Goal: Check status

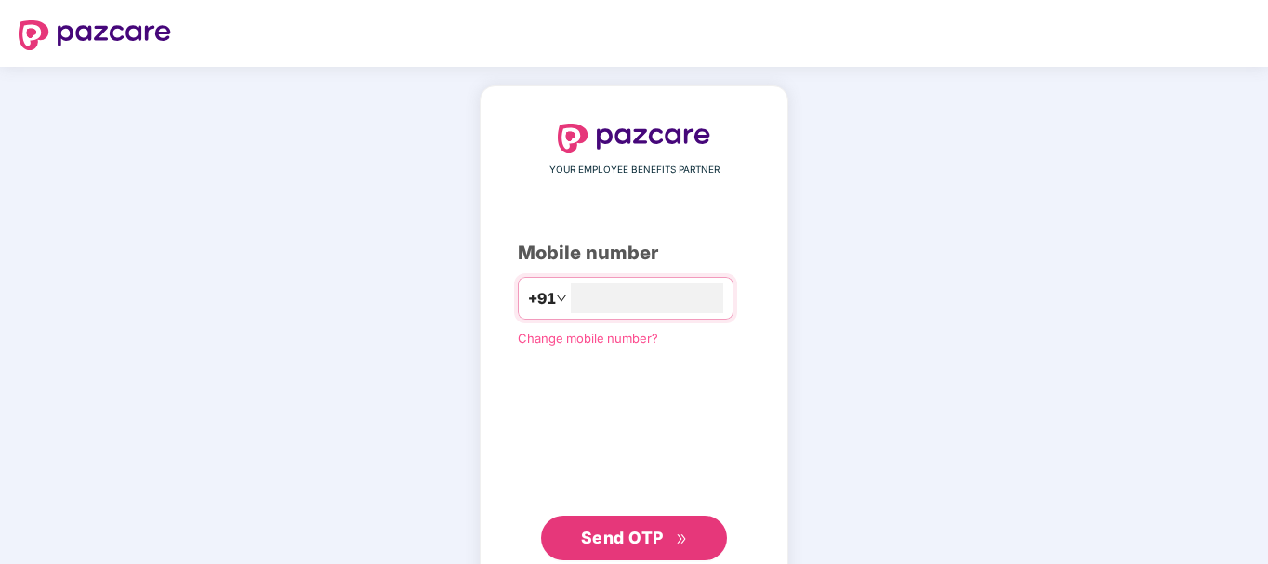
type input "**********"
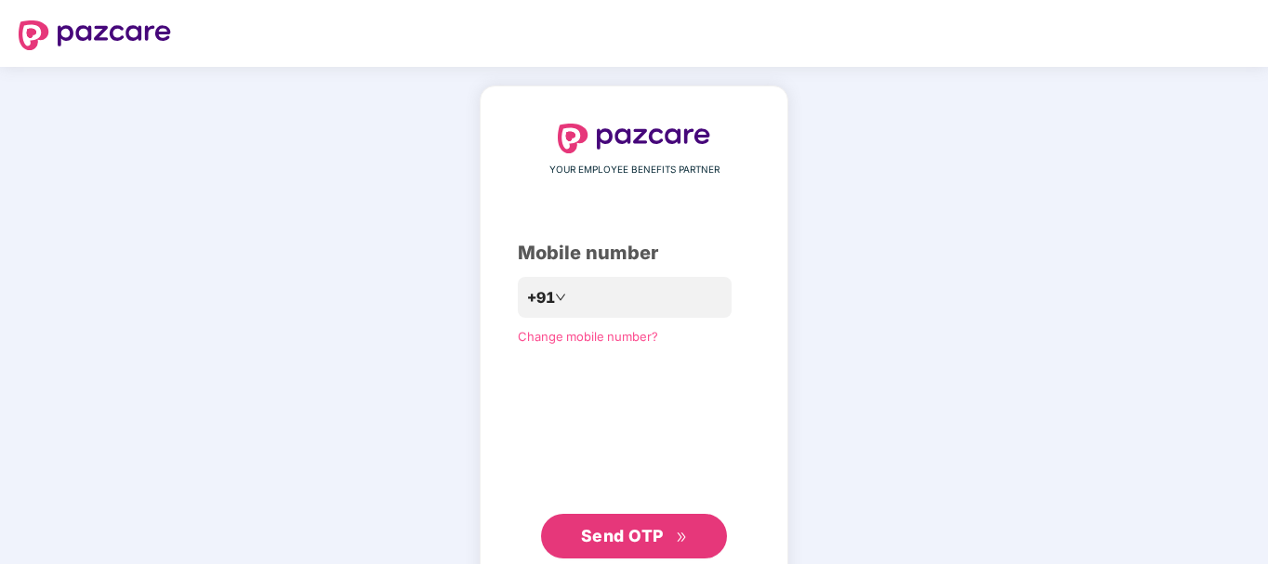
click at [647, 537] on span "Send OTP" at bounding box center [622, 536] width 83 height 20
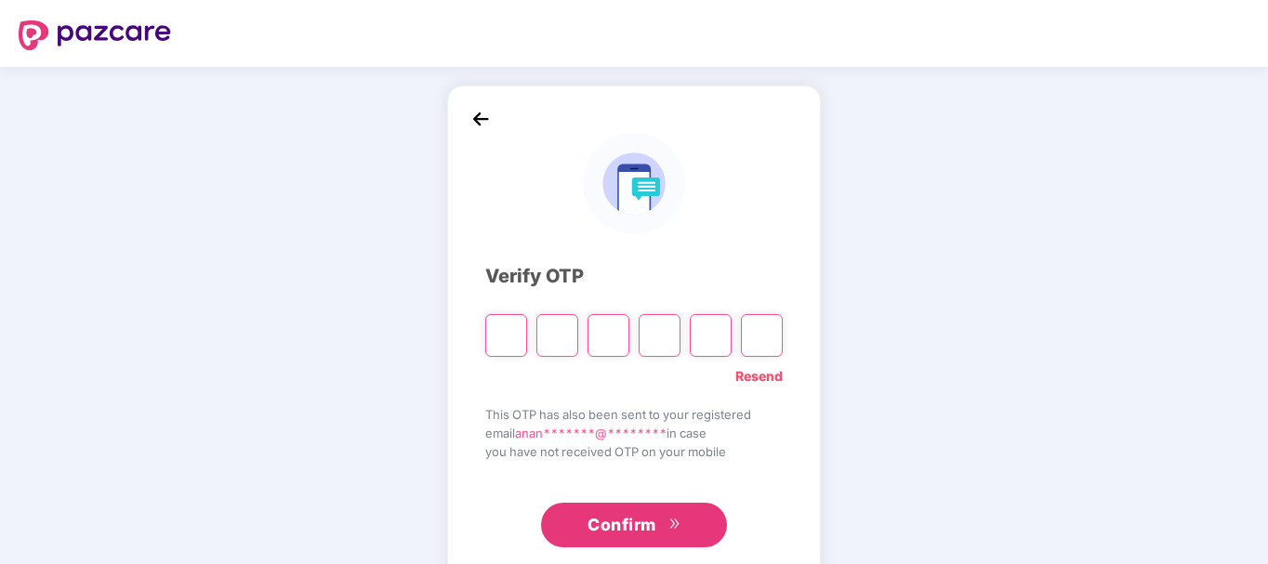
type input "*"
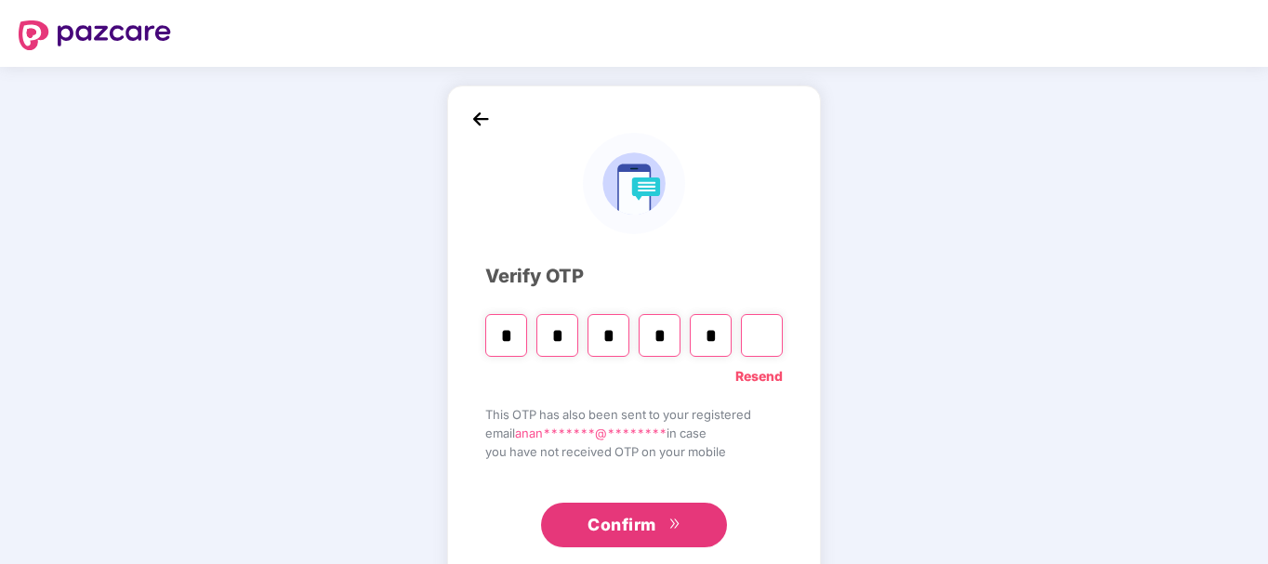
type input "*"
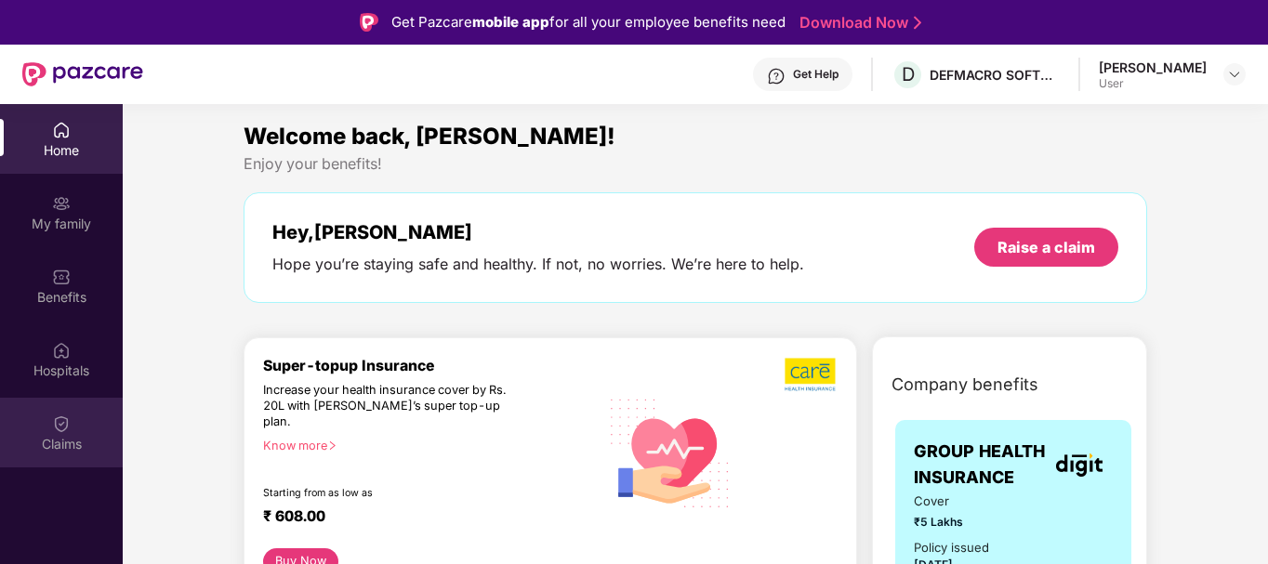
click at [58, 432] on img at bounding box center [61, 424] width 19 height 19
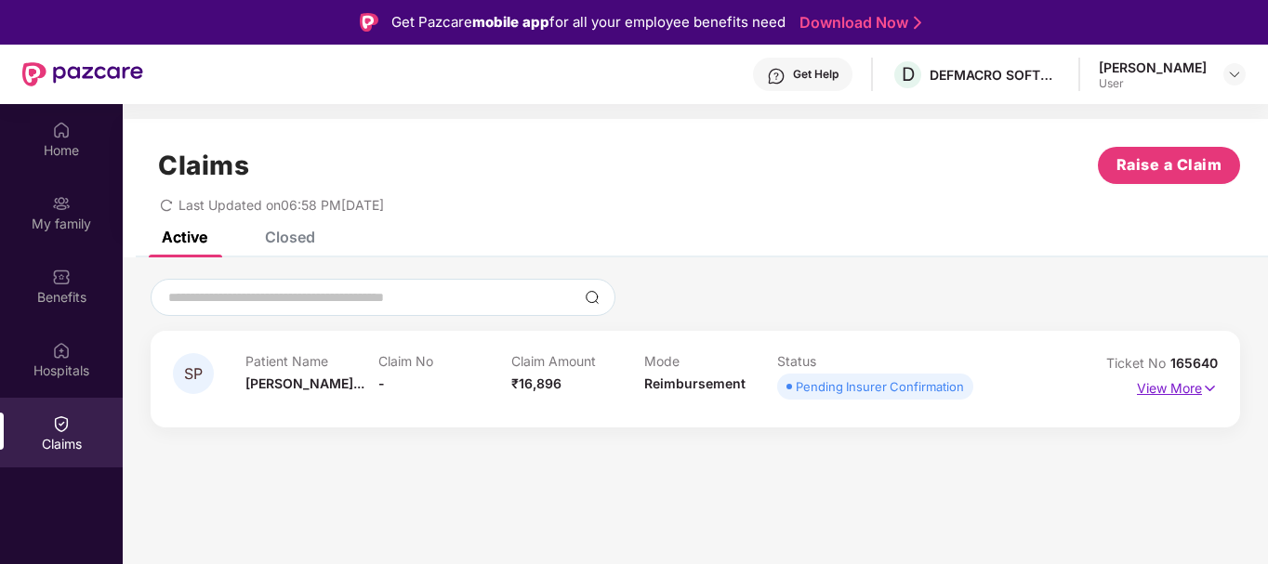
click at [1177, 394] on p "View More" at bounding box center [1177, 386] width 81 height 25
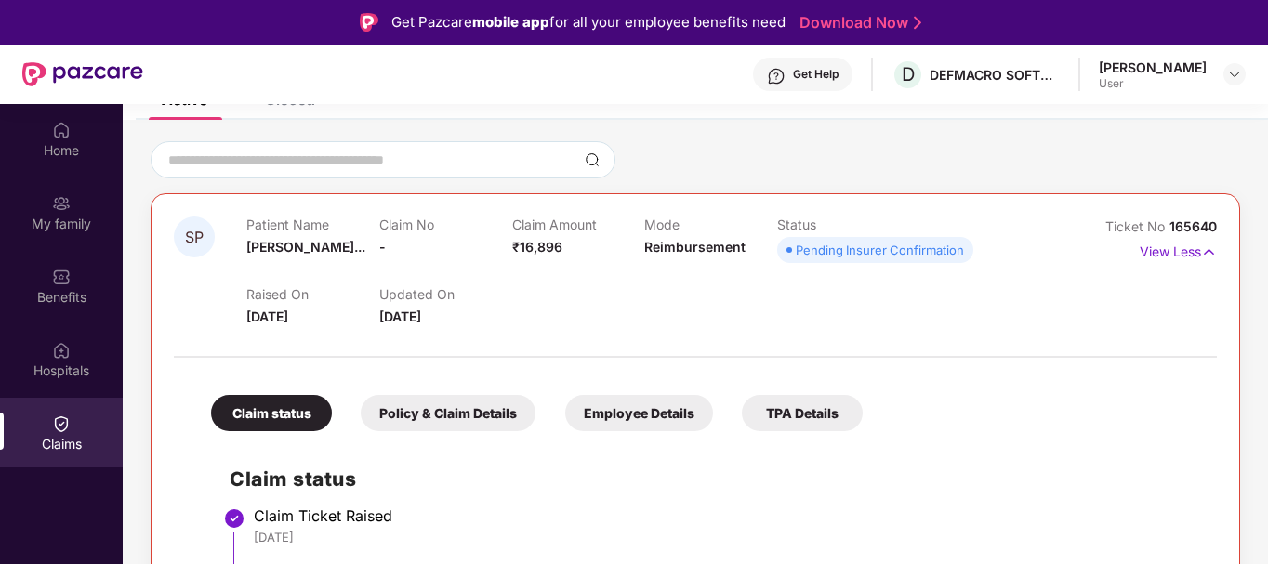
scroll to position [279, 0]
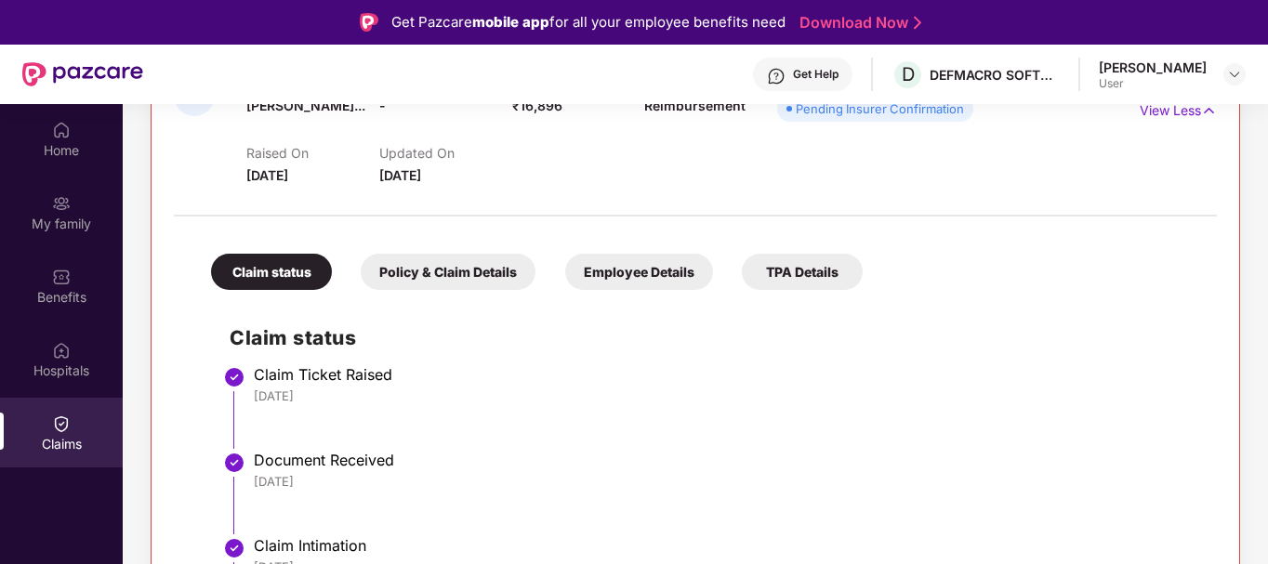
click at [447, 274] on div "Policy & Claim Details" at bounding box center [448, 272] width 175 height 36
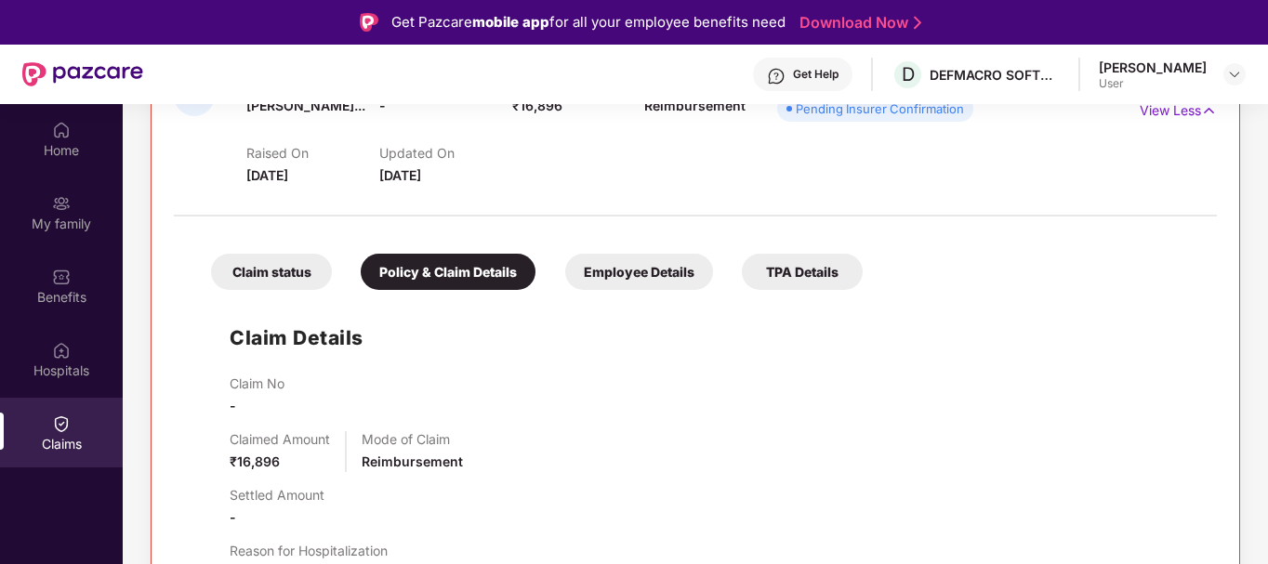
click at [668, 274] on div "Employee Details" at bounding box center [639, 272] width 148 height 36
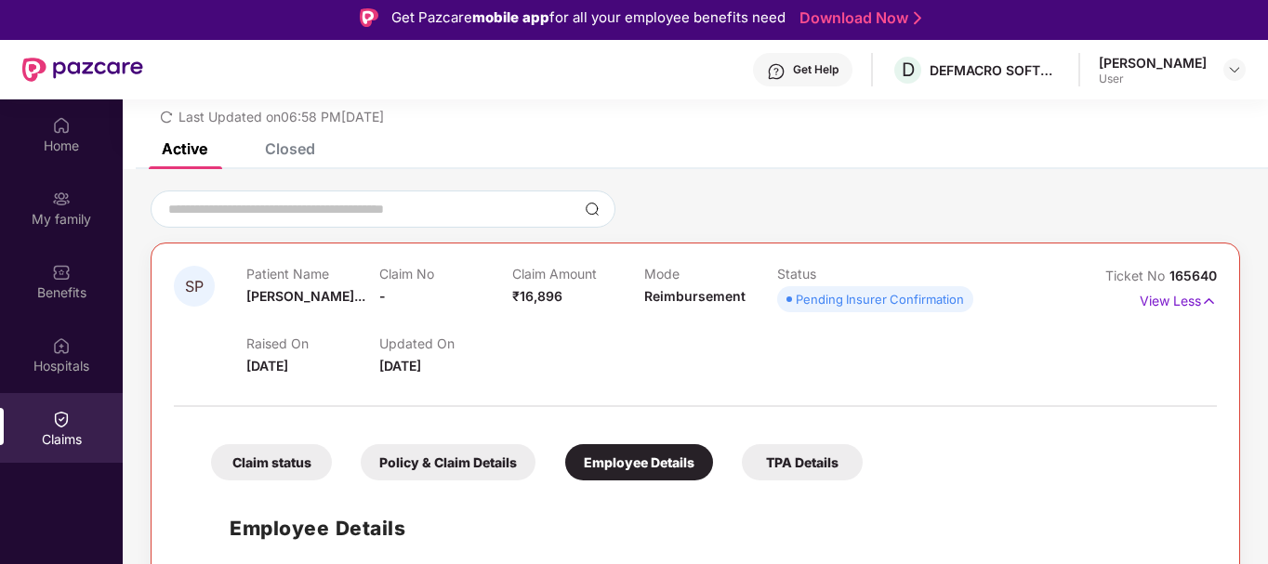
scroll to position [104, 0]
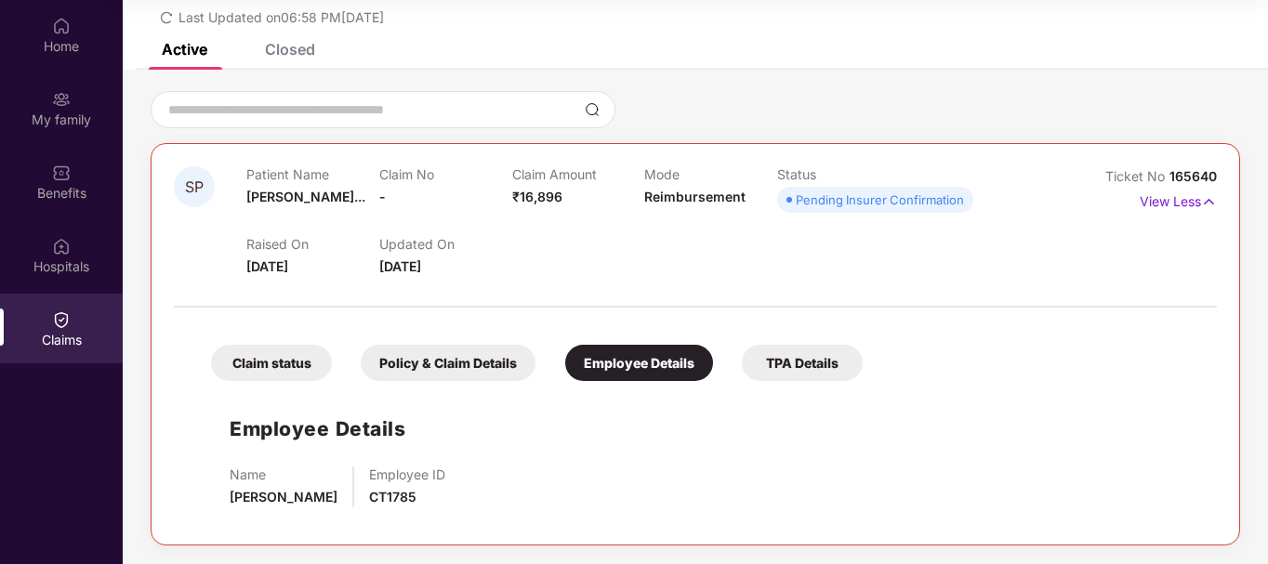
click at [467, 371] on div "Policy & Claim Details" at bounding box center [448, 363] width 175 height 36
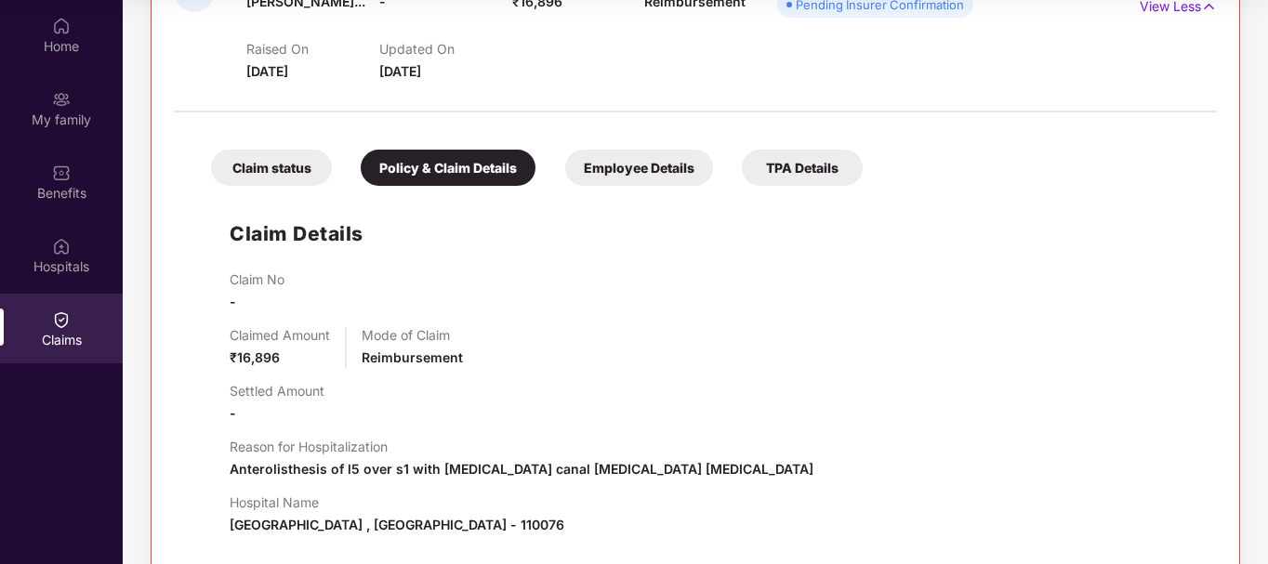
click at [265, 150] on div "Claim status" at bounding box center [271, 168] width 121 height 36
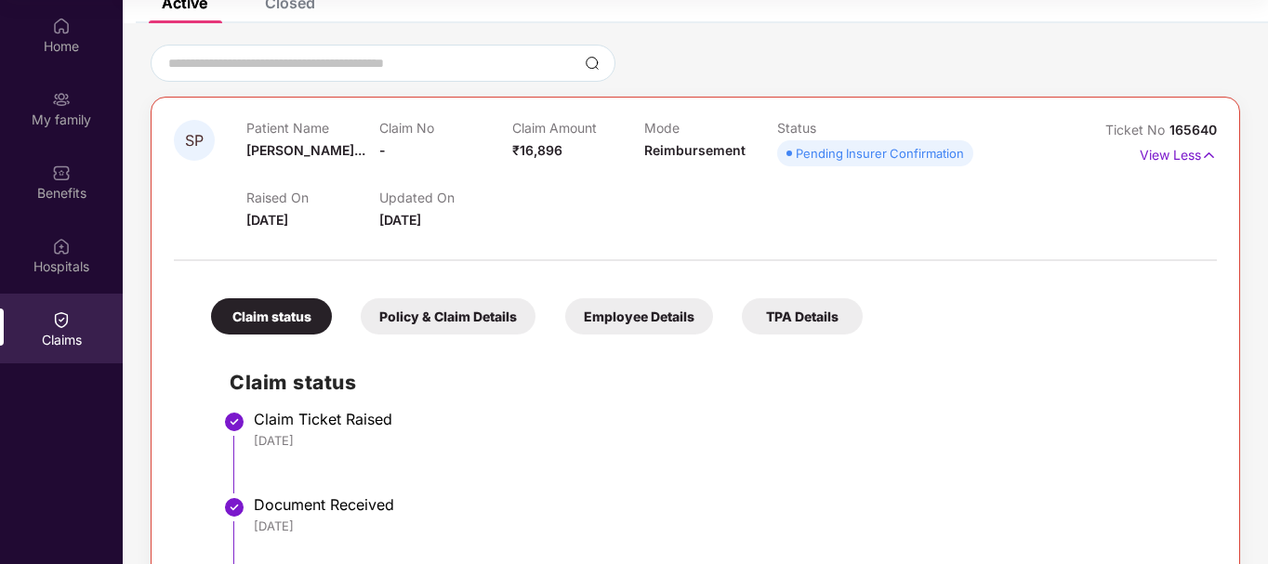
scroll to position [0, 0]
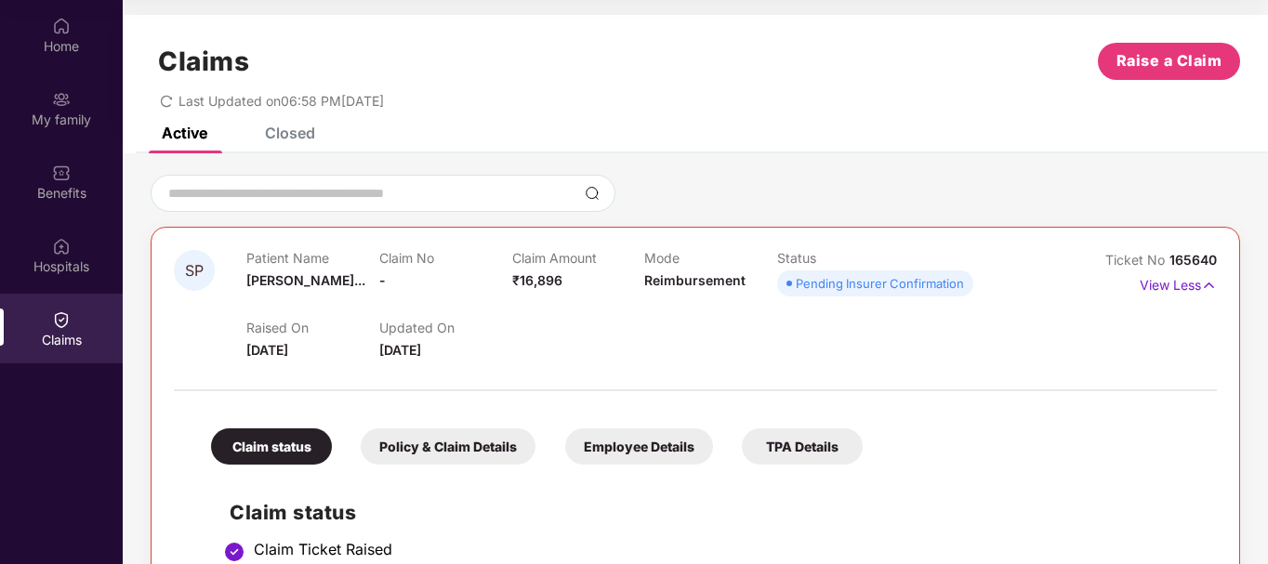
click at [296, 140] on div "Closed" at bounding box center [290, 133] width 50 height 19
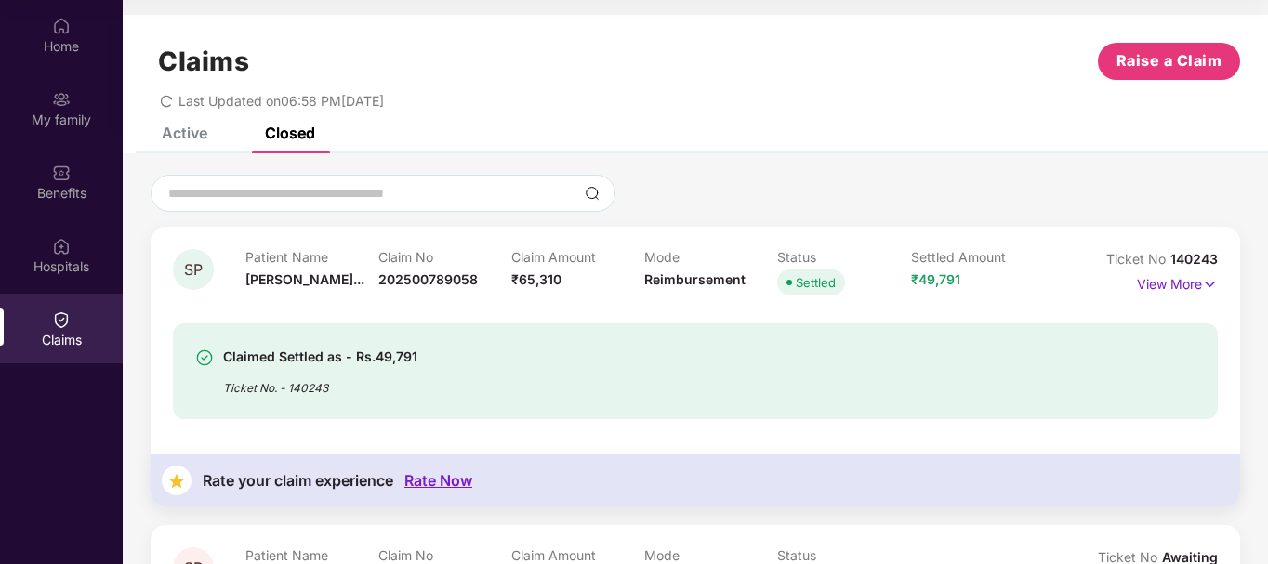
click at [190, 139] on div "Active" at bounding box center [185, 133] width 46 height 19
